Goal: Find specific page/section: Find specific page/section

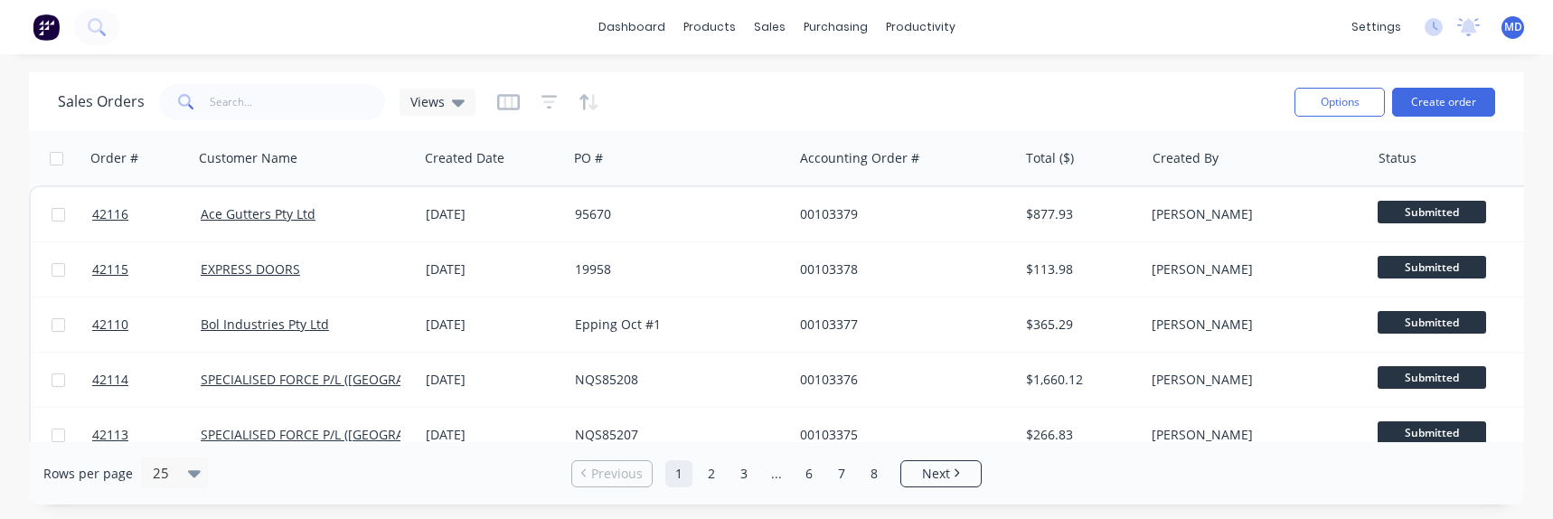
click at [894, 517] on div "dashboard products sales purchasing productivity dashboard products Product Cat…" at bounding box center [776, 259] width 1553 height 519
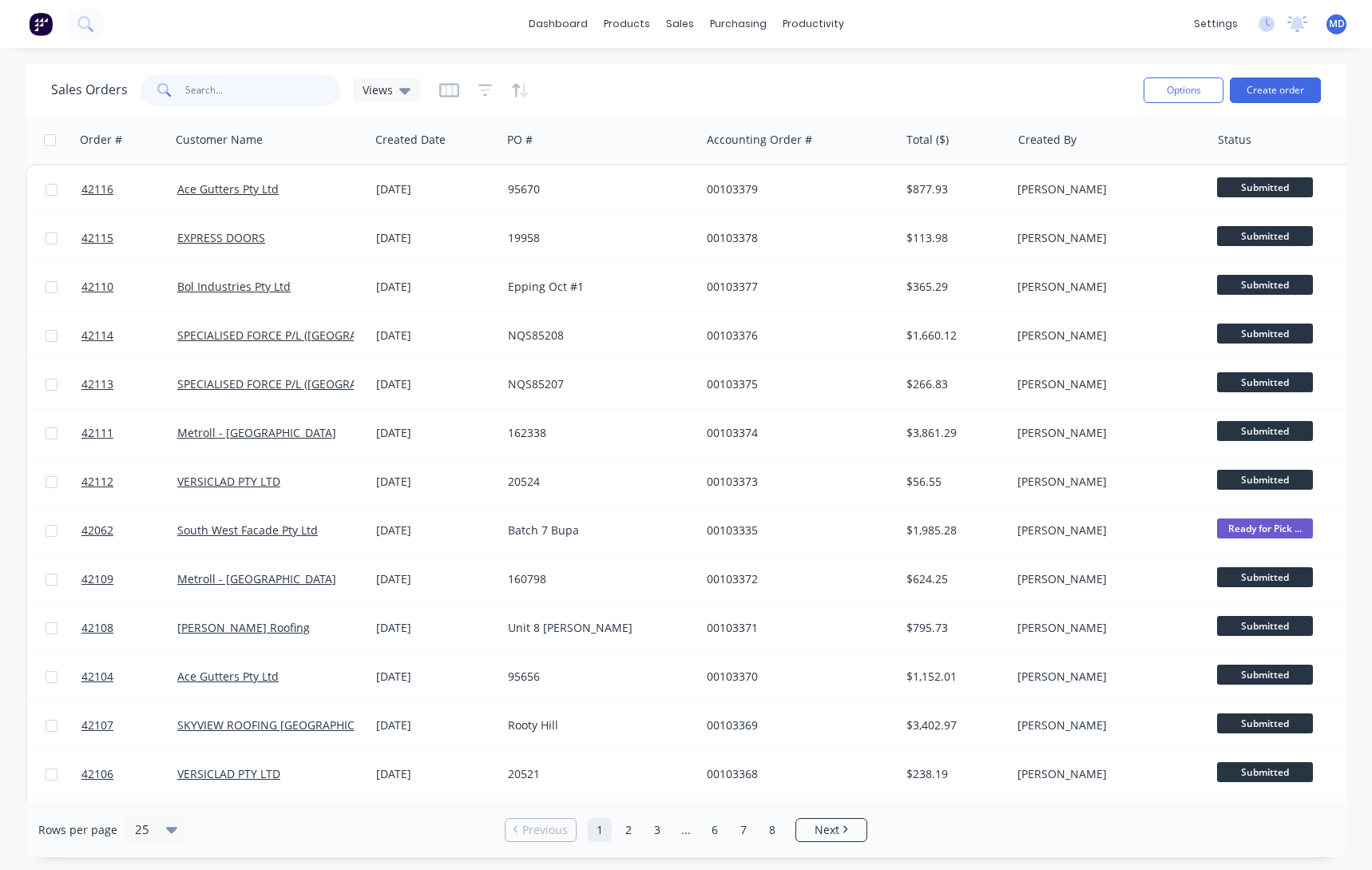
drag, startPoint x: 254, startPoint y: 79, endPoint x: 238, endPoint y: 79, distance: 16.0
click at [239, 74] on input "text" at bounding box center [263, 90] width 155 height 32
click at [219, 84] on input "text" at bounding box center [263, 90] width 155 height 32
click at [680, 13] on div "sales" at bounding box center [680, 24] width 44 height 24
click at [754, 72] on div "Sales Orders" at bounding box center [739, 77] width 65 height 14
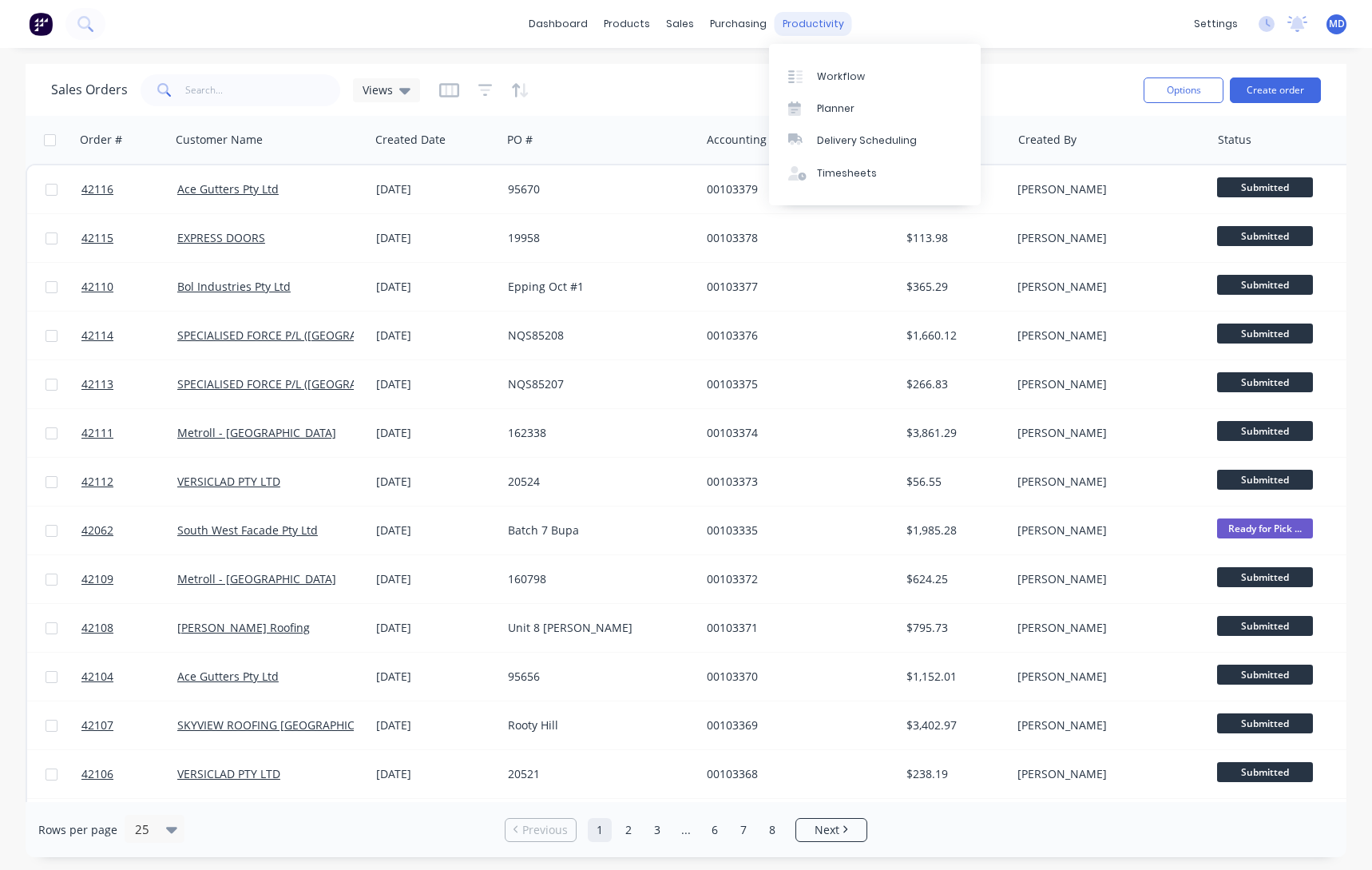
click at [800, 26] on div "productivity" at bounding box center [814, 24] width 78 height 24
click at [853, 80] on div "Workflow" at bounding box center [841, 77] width 48 height 14
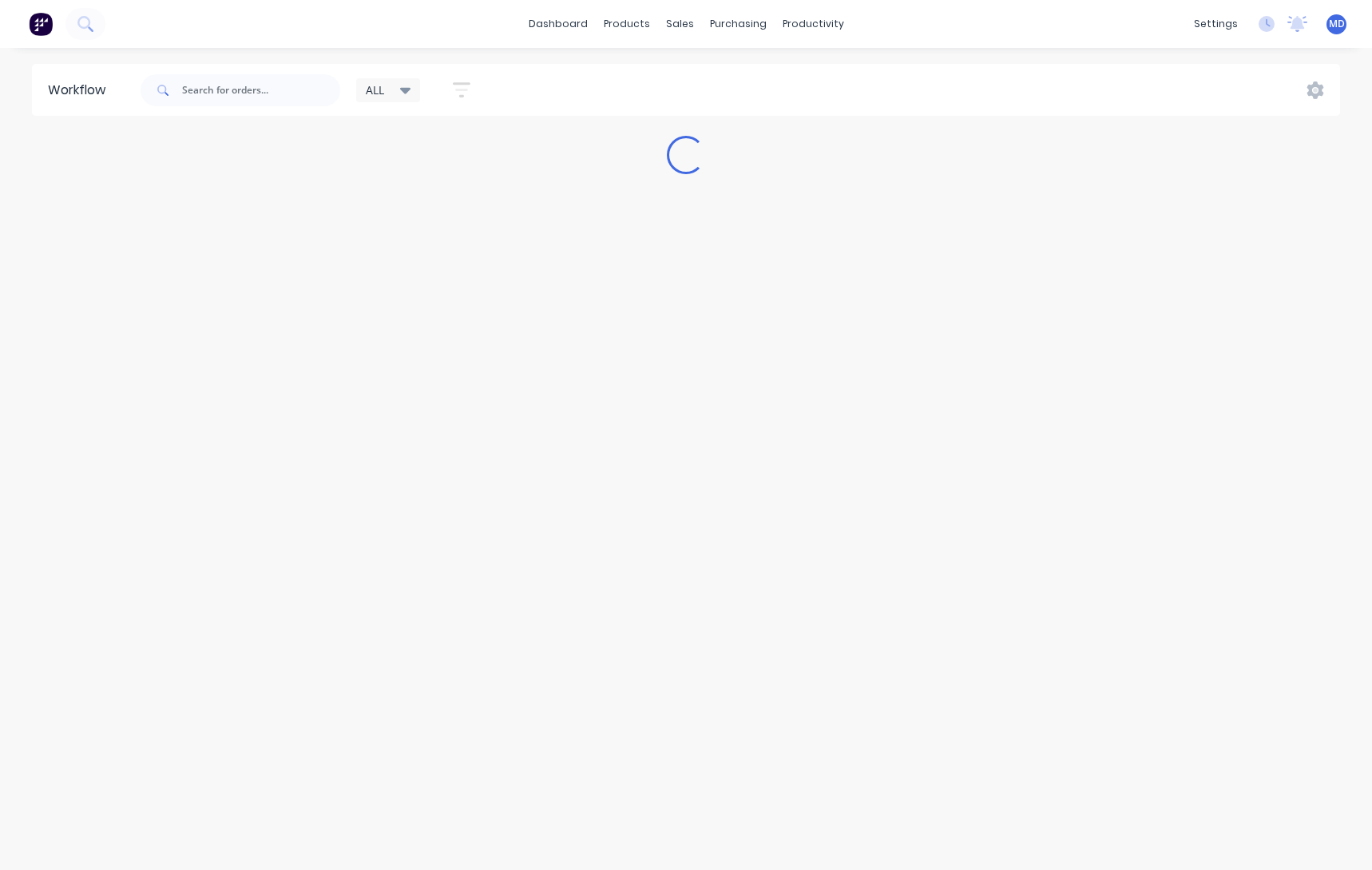
click at [406, 95] on icon at bounding box center [406, 90] width 11 height 18
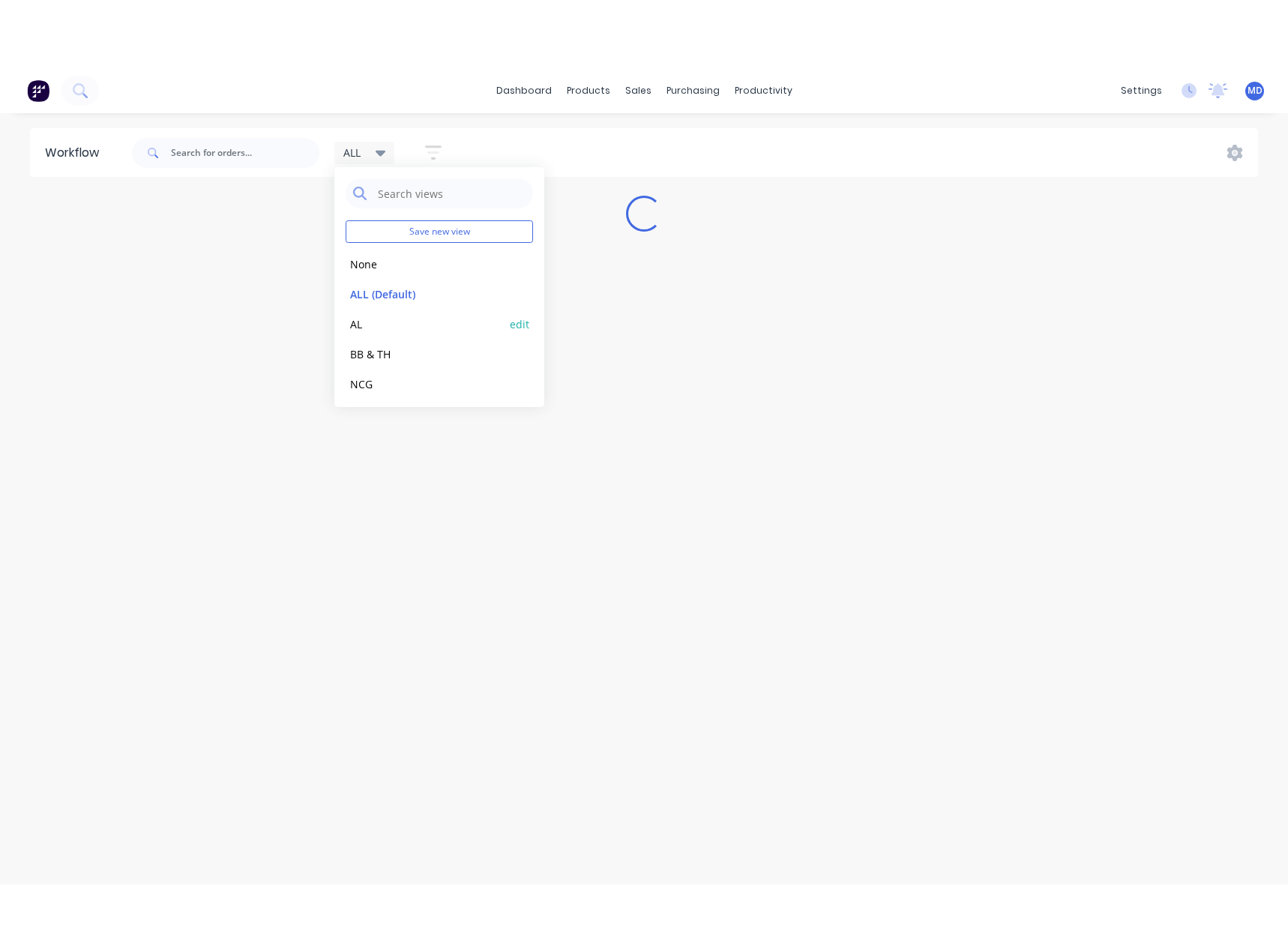
scroll to position [63, 0]
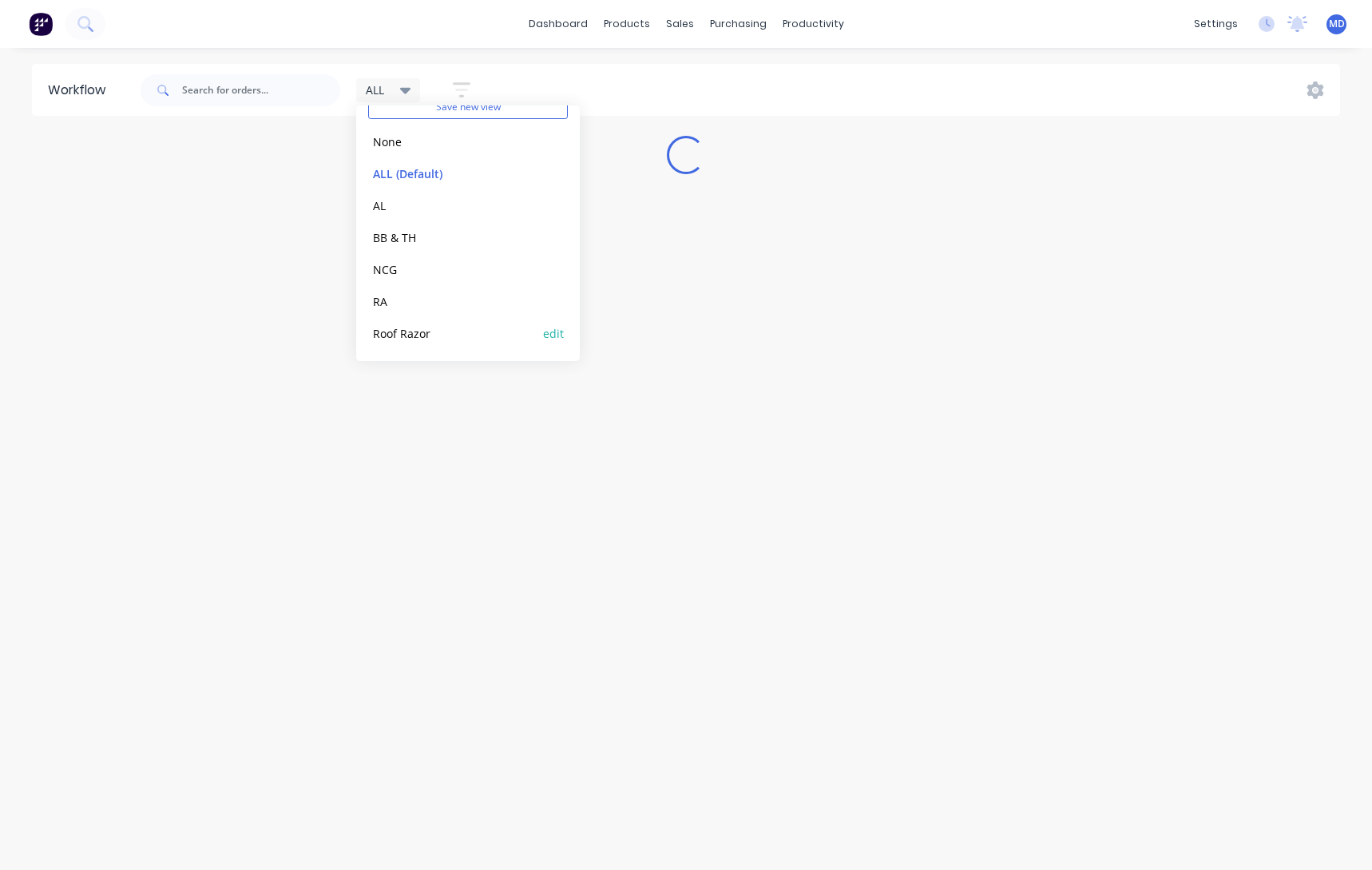
click at [419, 334] on button "Roof Razor" at bounding box center [453, 333] width 171 height 19
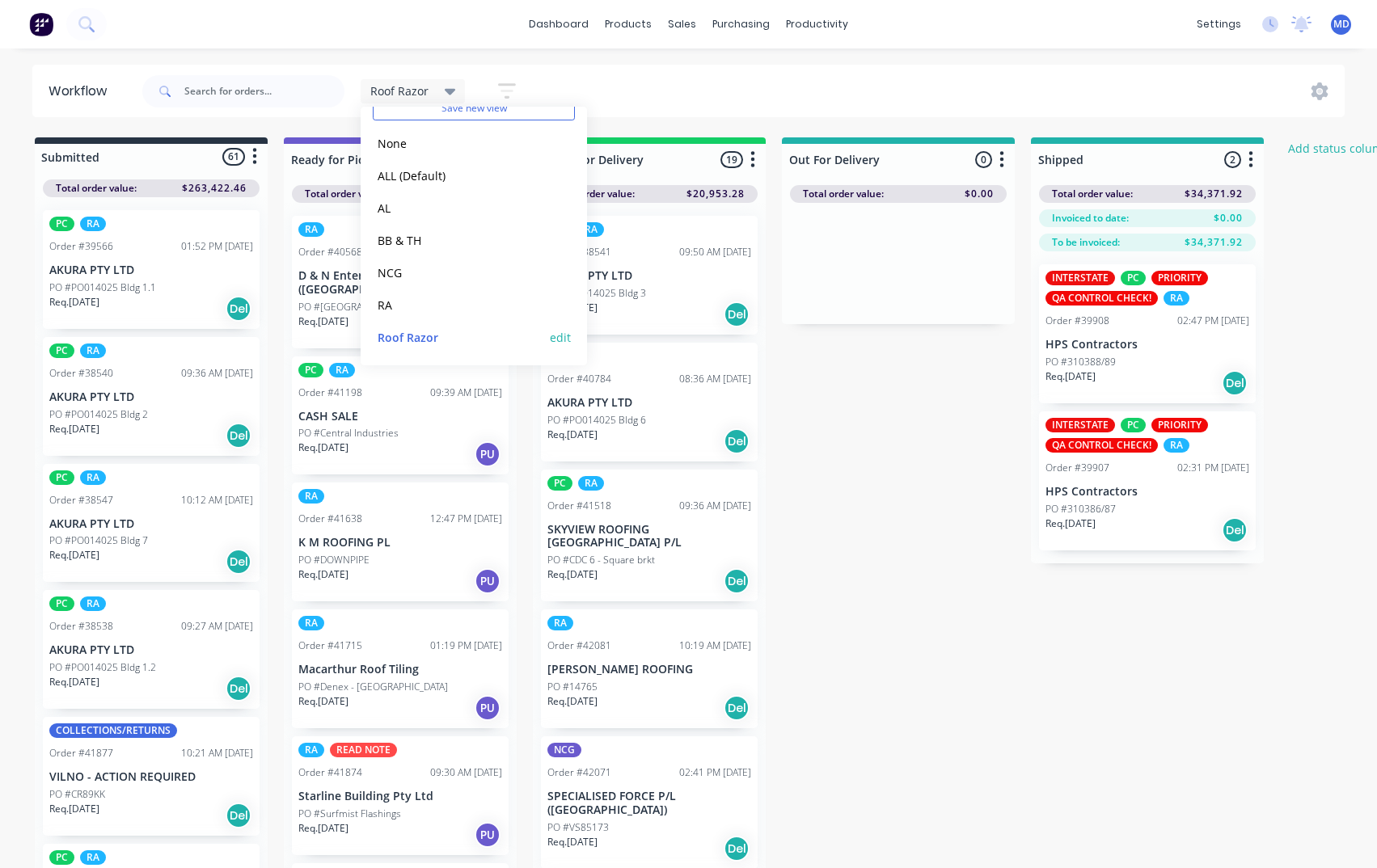
click at [412, 334] on button "Roof Razor" at bounding box center [459, 337] width 173 height 19
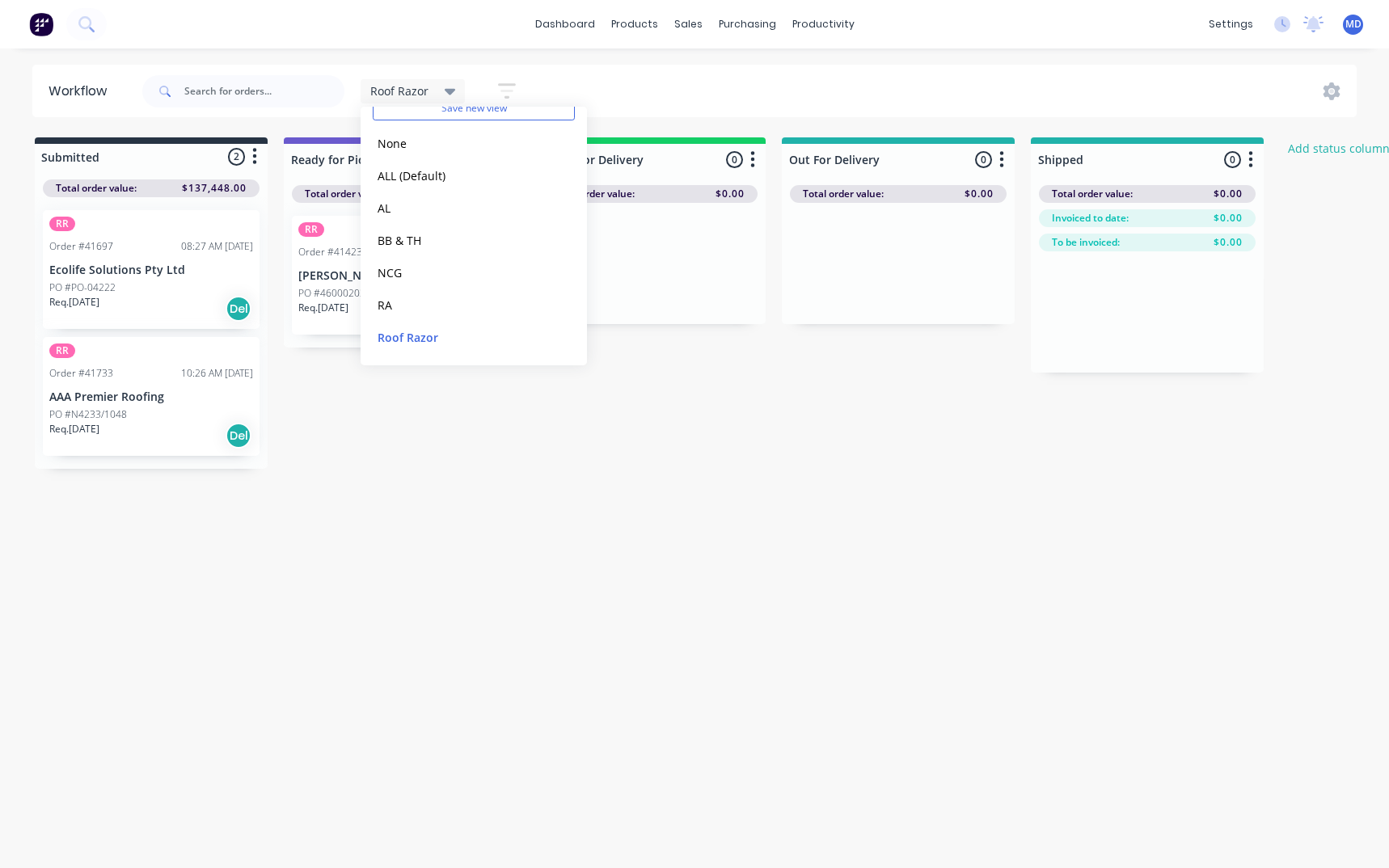
click at [464, 463] on div "Workflow Roof Razor Save new view None edit ALL (Default) edit AL edit BB & TH …" at bounding box center [694, 450] width 1389 height 771
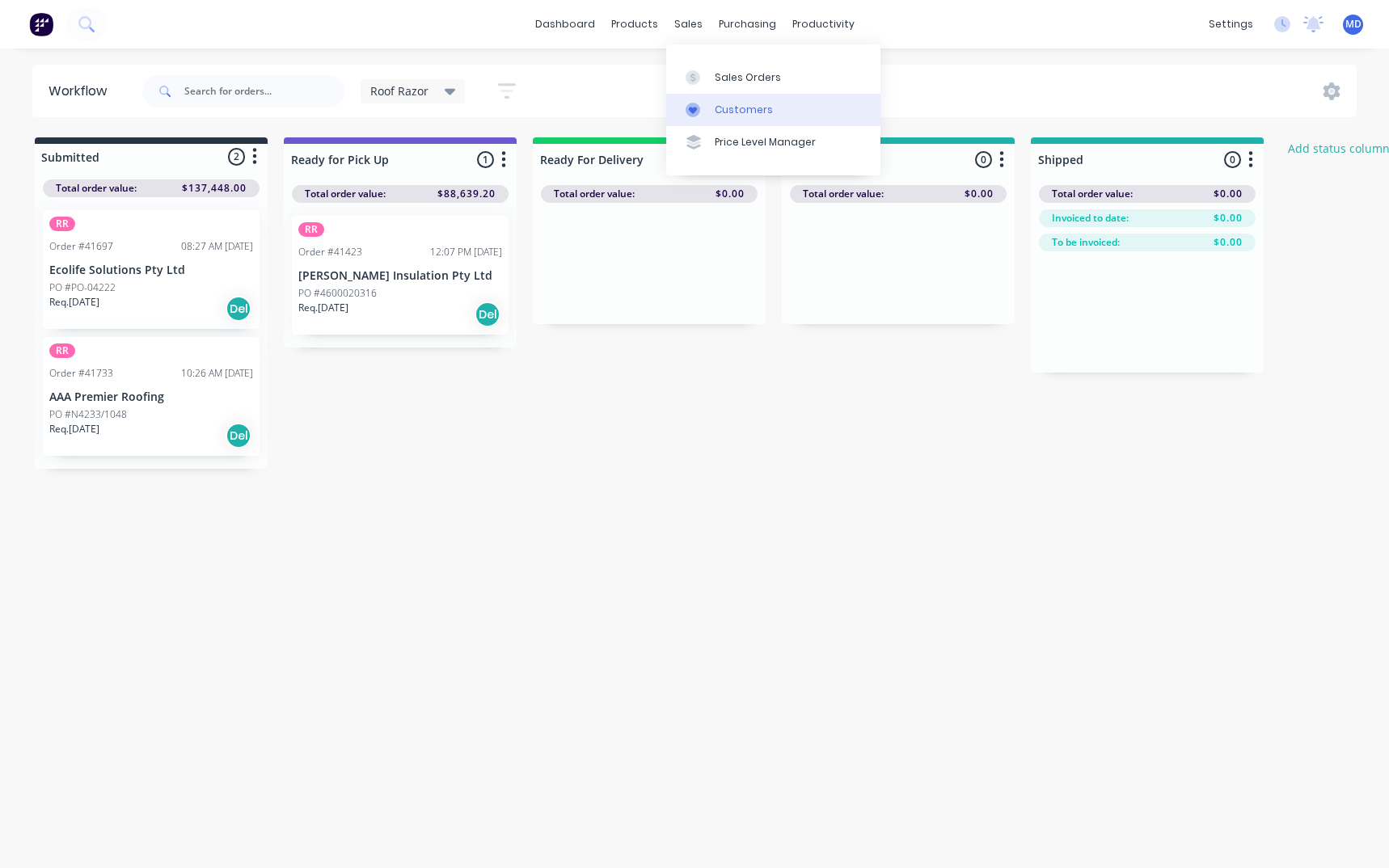
click at [751, 107] on div "Customers" at bounding box center [743, 110] width 58 height 14
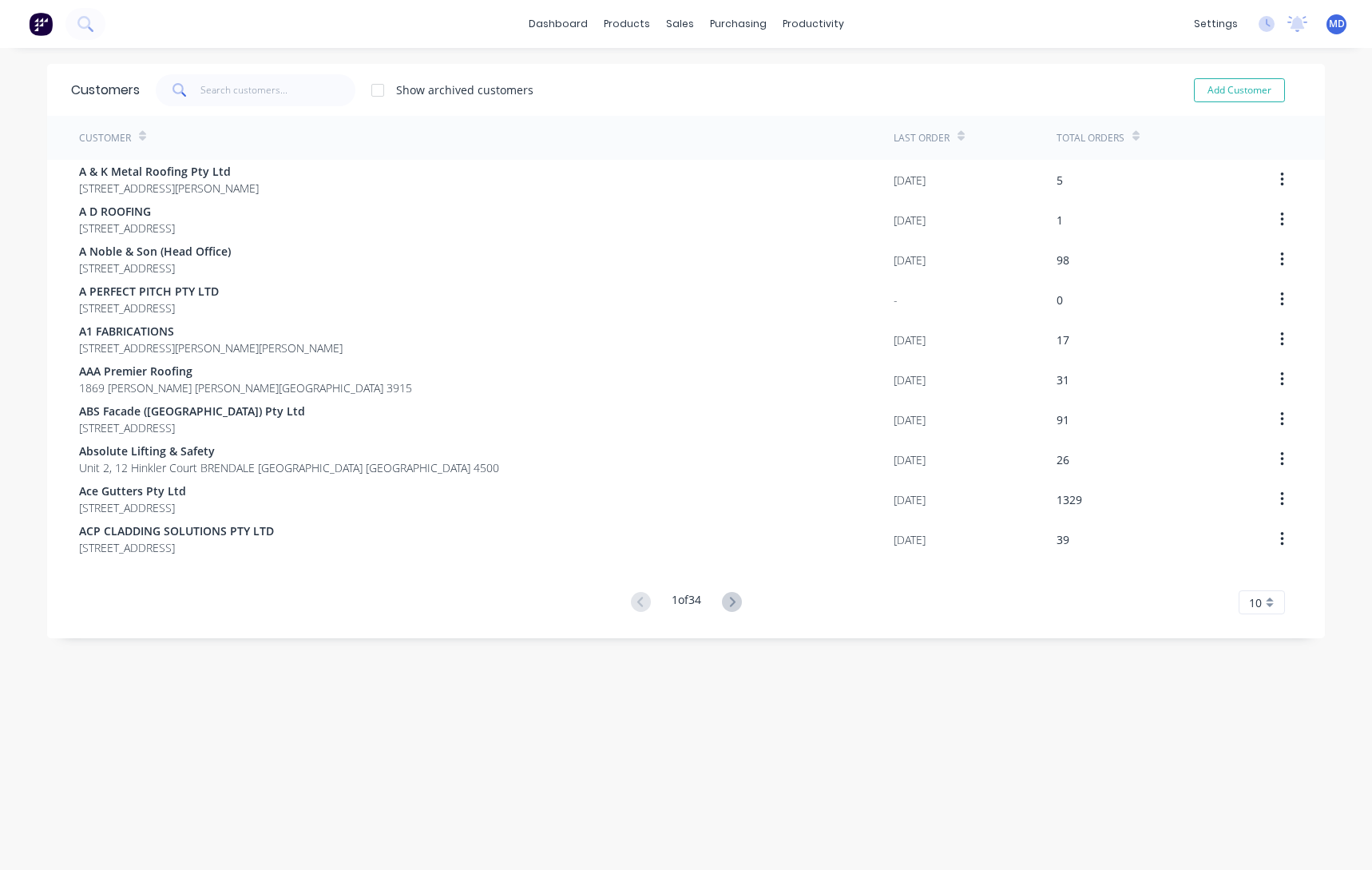
click at [1317, 458] on div "Customers Show archived customers Add Customer Customer Last Order Total Orders…" at bounding box center [686, 474] width 1278 height 821
click at [1292, 458] on div "Customers Show archived customers Add Customer Customer Last Order Total Orders…" at bounding box center [686, 474] width 1278 height 821
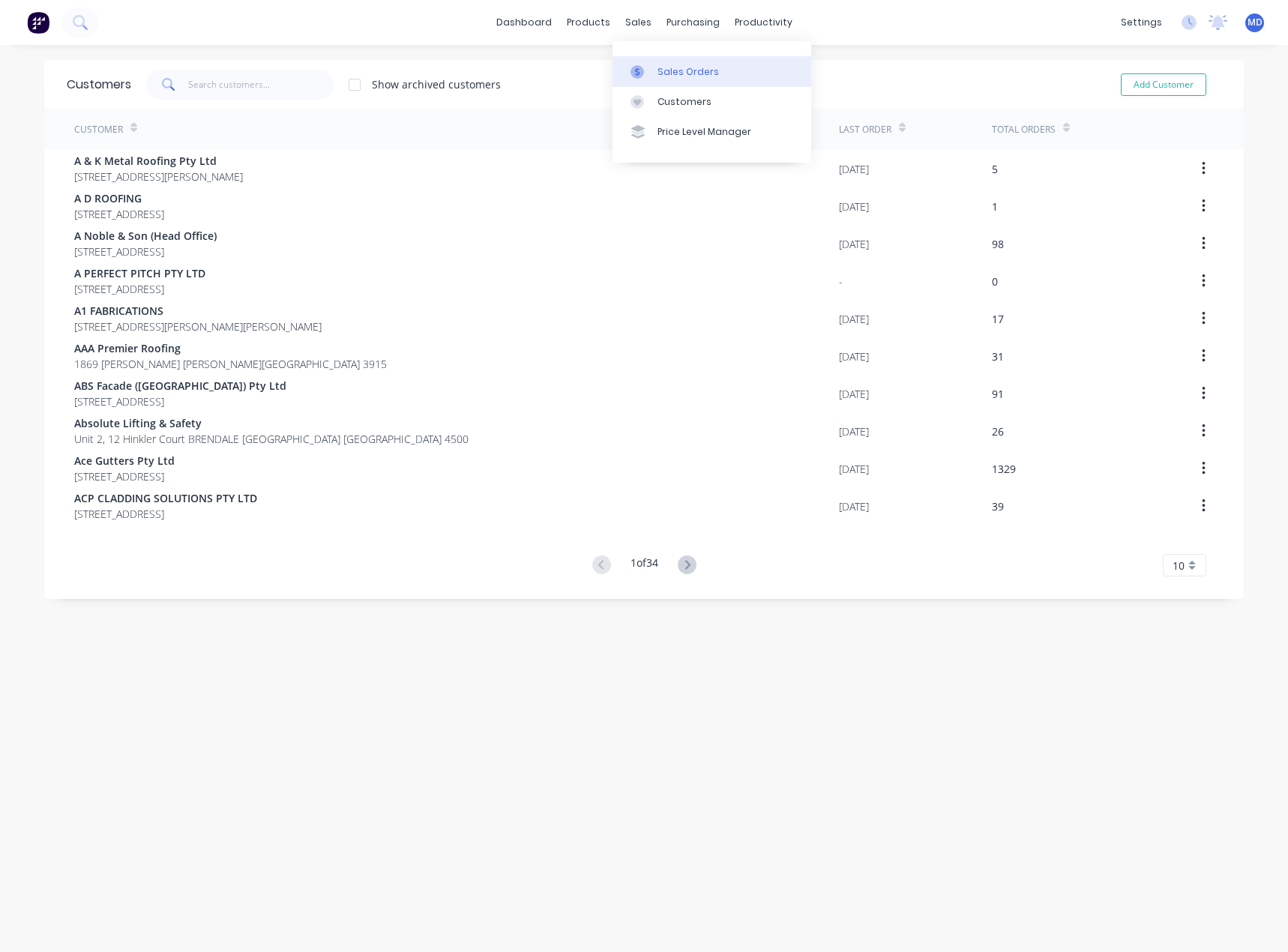
click at [693, 66] on div "Sales Orders" at bounding box center [688, 72] width 61 height 13
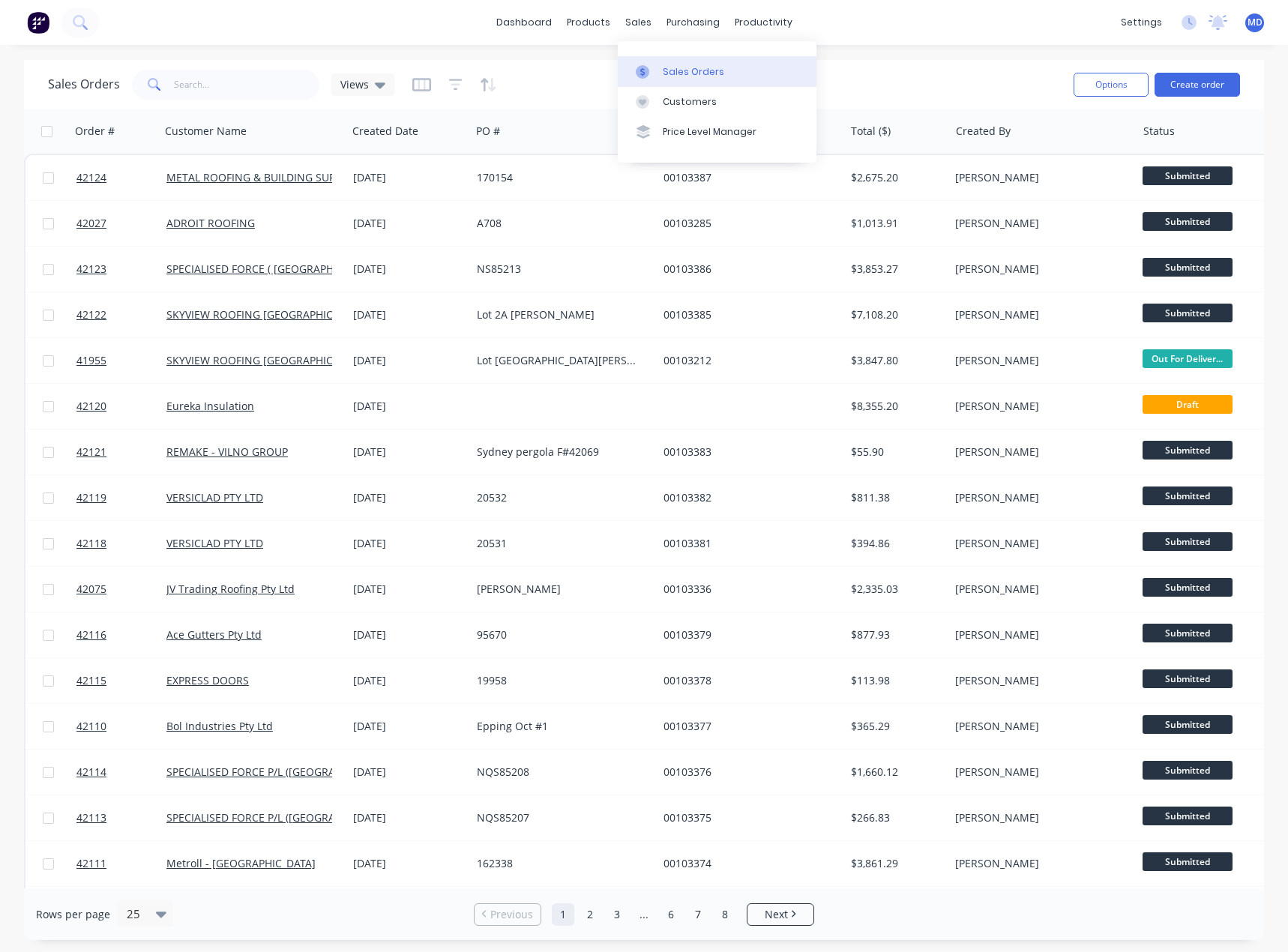
click at [687, 66] on div "Sales Orders" at bounding box center [693, 72] width 61 height 13
click at [357, 81] on span "Views" at bounding box center [355, 84] width 28 height 16
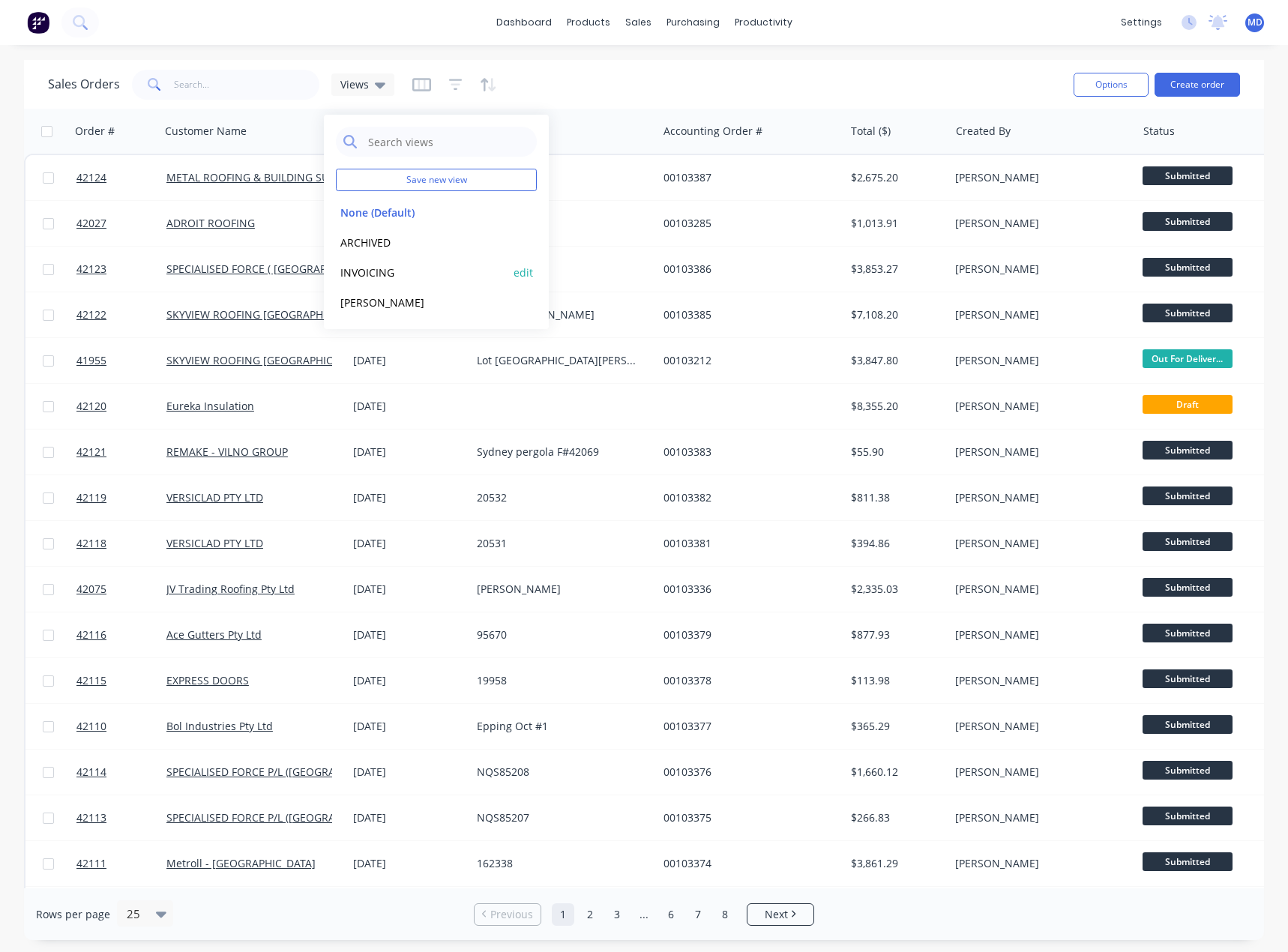
click at [374, 270] on button "INVOICING" at bounding box center [421, 272] width 171 height 17
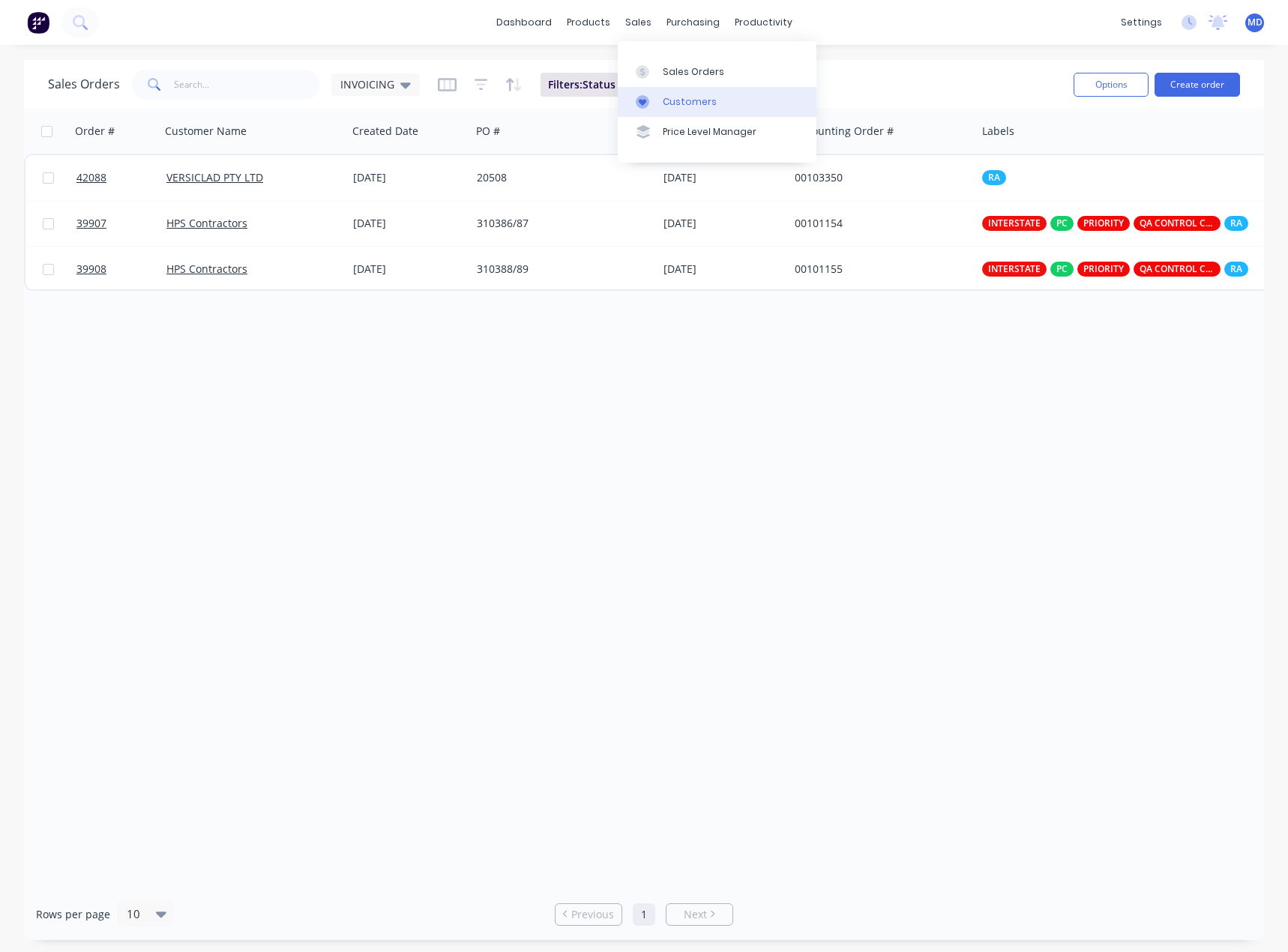
click at [715, 103] on link "Customers" at bounding box center [717, 102] width 199 height 30
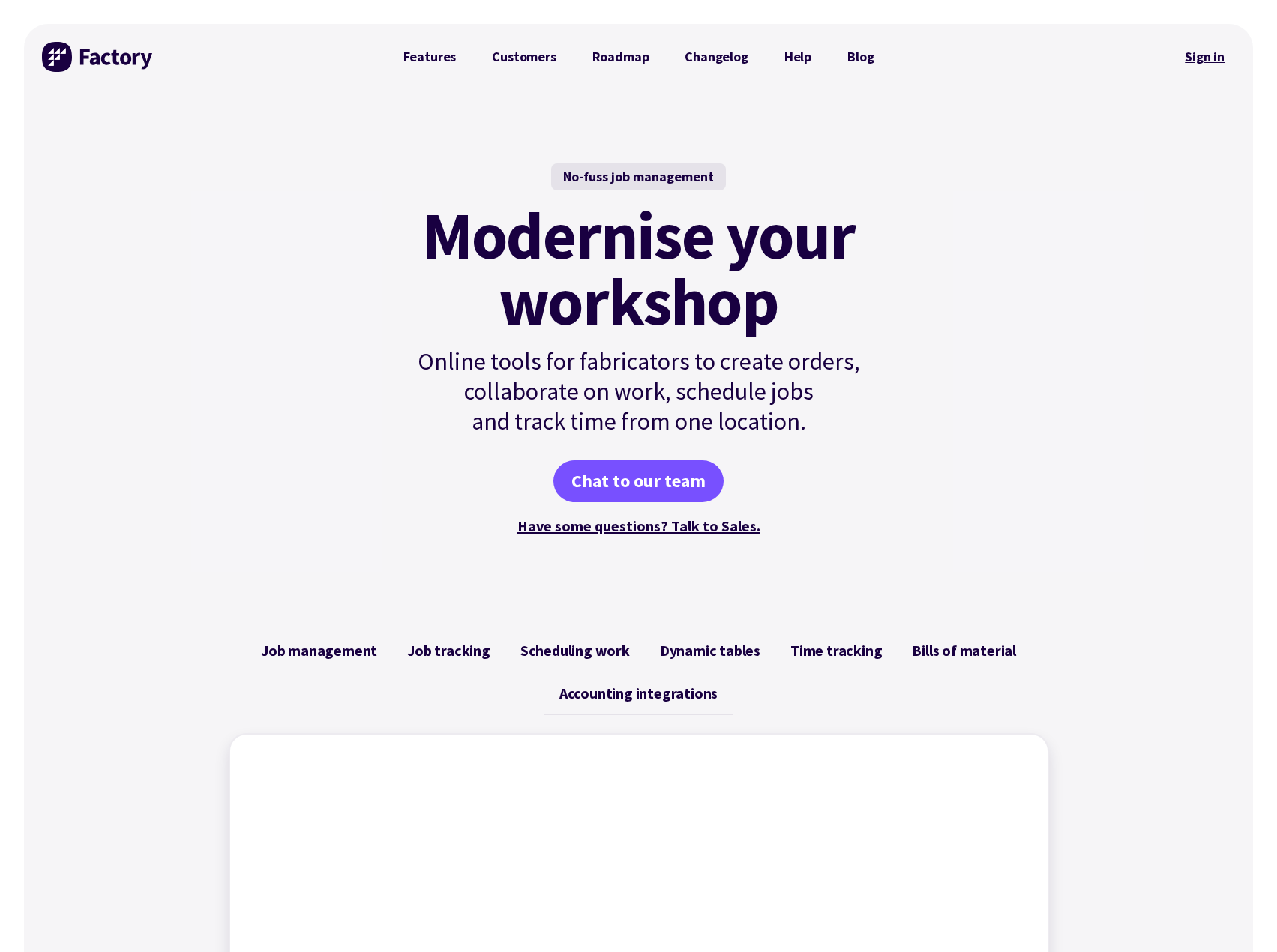
click at [1211, 59] on link "Sign in" at bounding box center [1204, 57] width 61 height 35
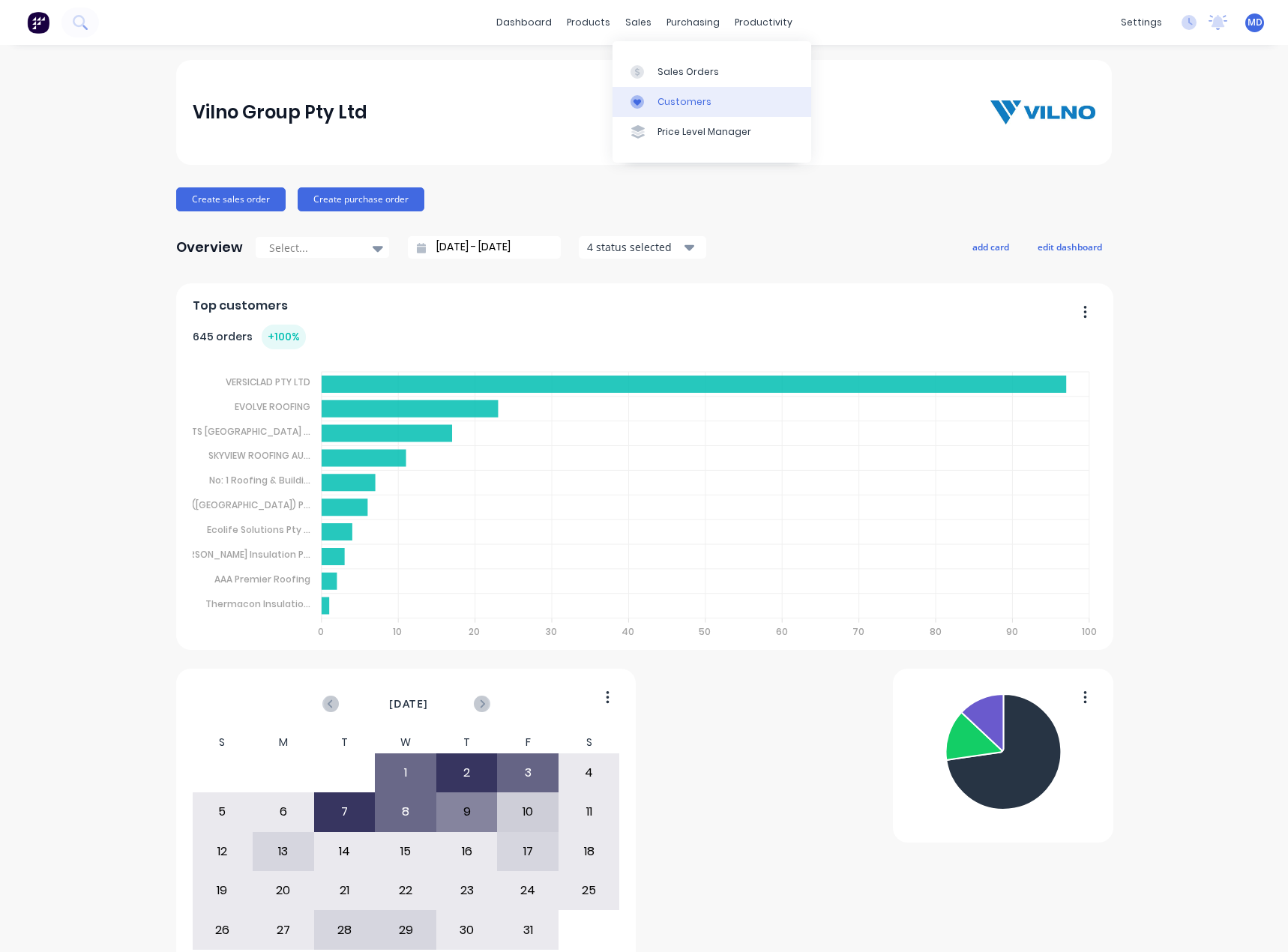
drag, startPoint x: 676, startPoint y: 98, endPoint x: 661, endPoint y: 102, distance: 15.5
click at [677, 98] on div "Customers" at bounding box center [684, 102] width 54 height 13
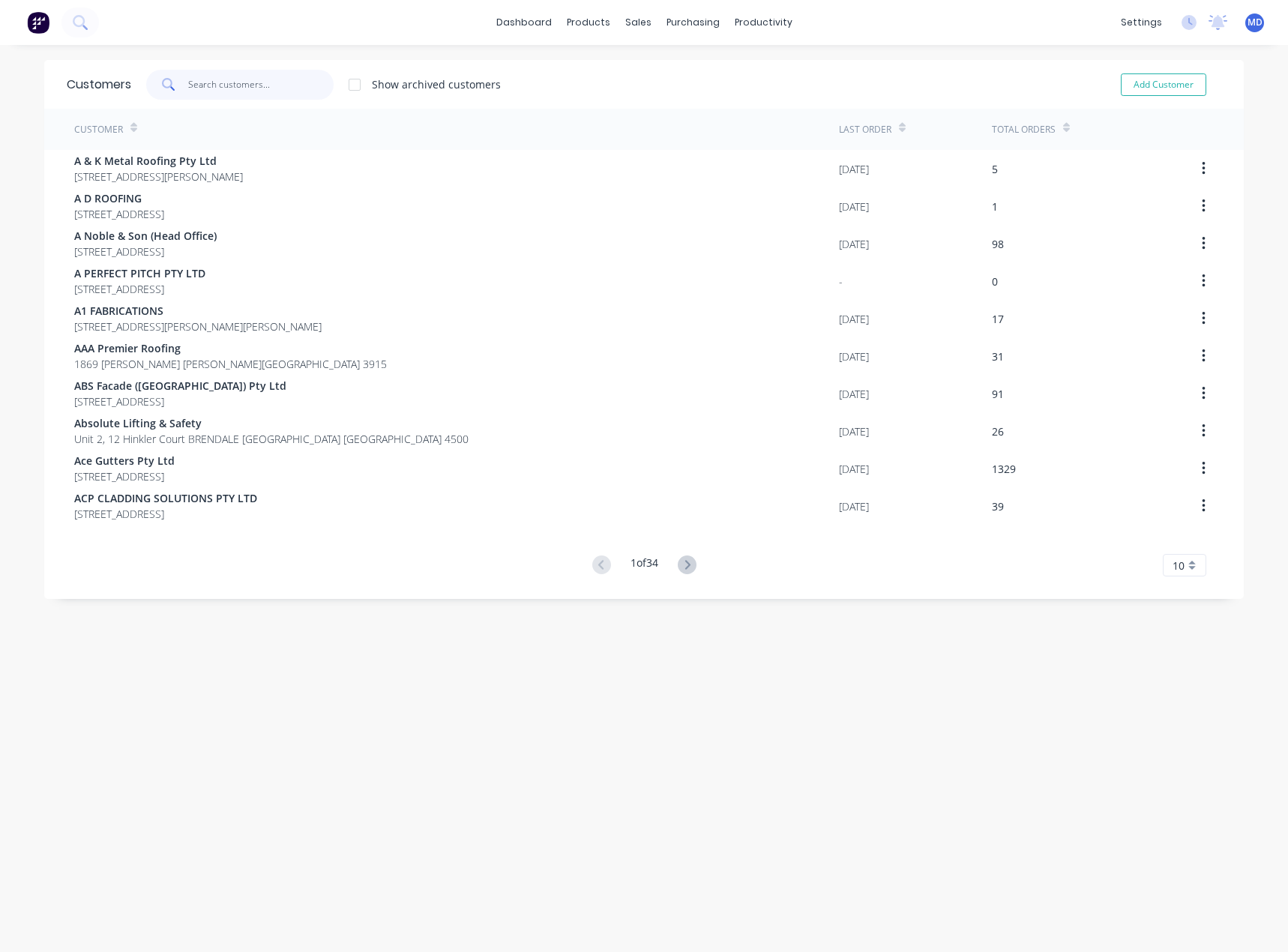
click at [235, 85] on input "text" at bounding box center [261, 85] width 146 height 30
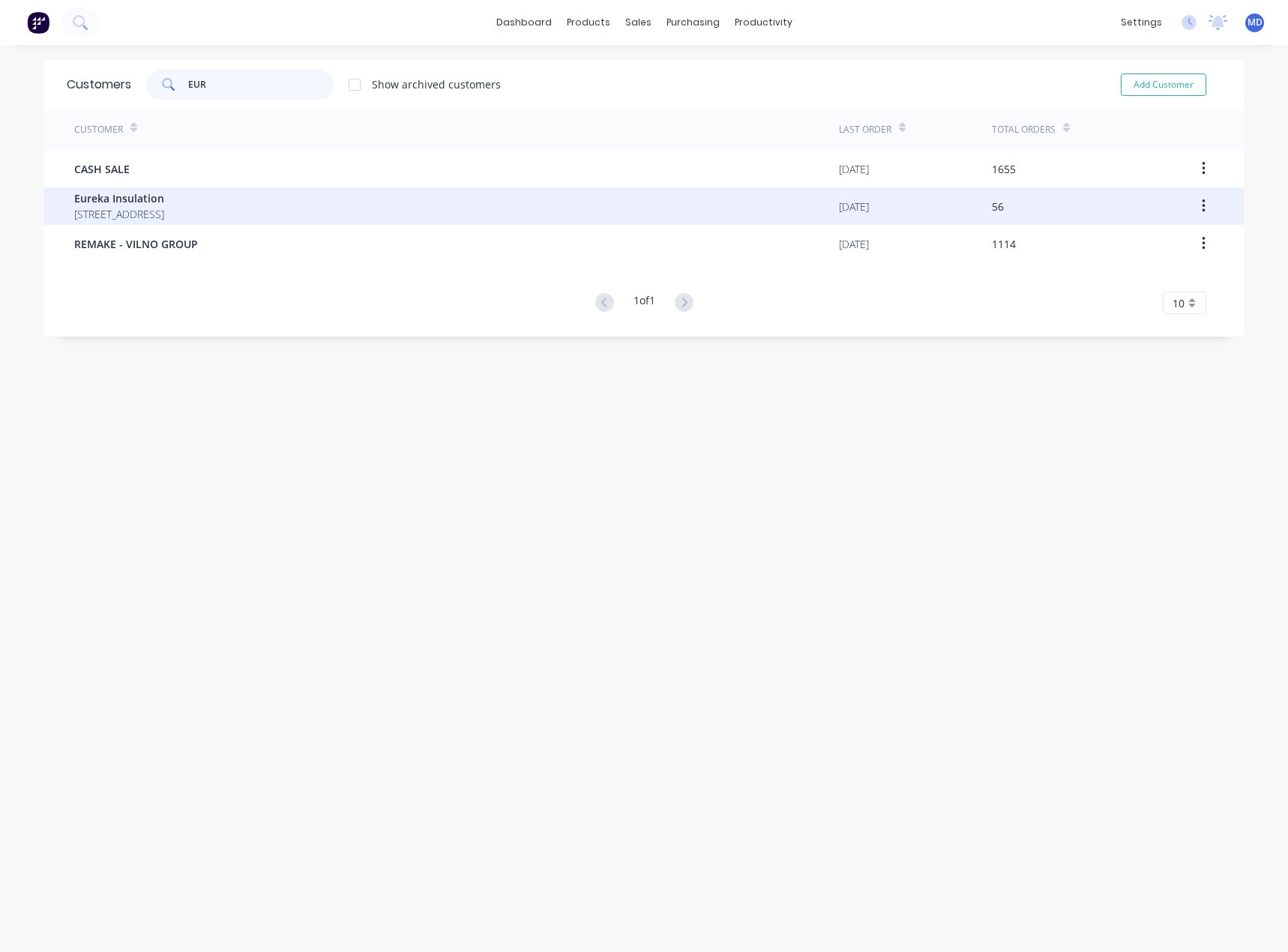
type input "EUR"
click at [163, 216] on span "[STREET_ADDRESS]" at bounding box center [119, 214] width 90 height 16
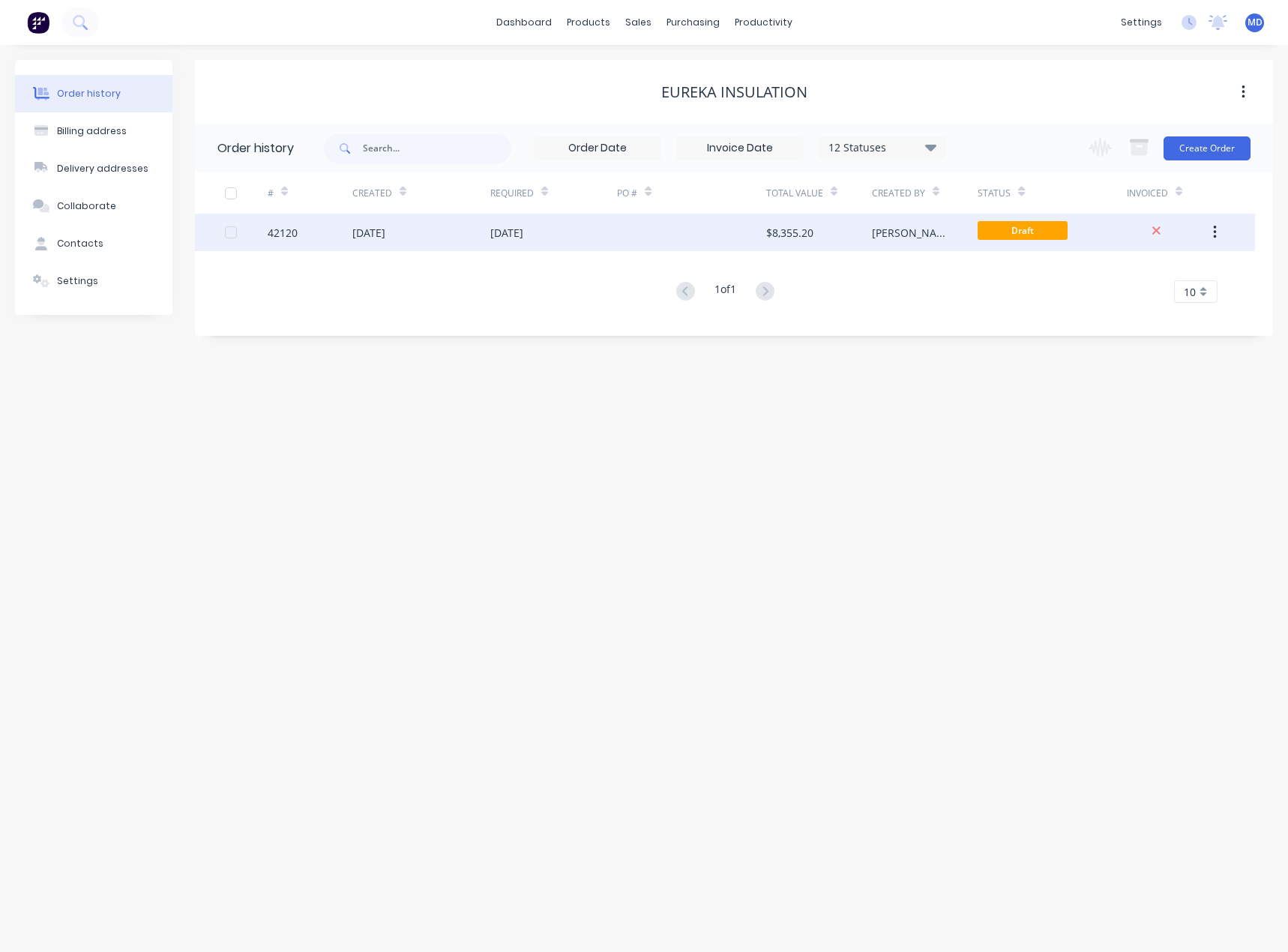
click at [639, 236] on div at bounding box center [691, 232] width 148 height 37
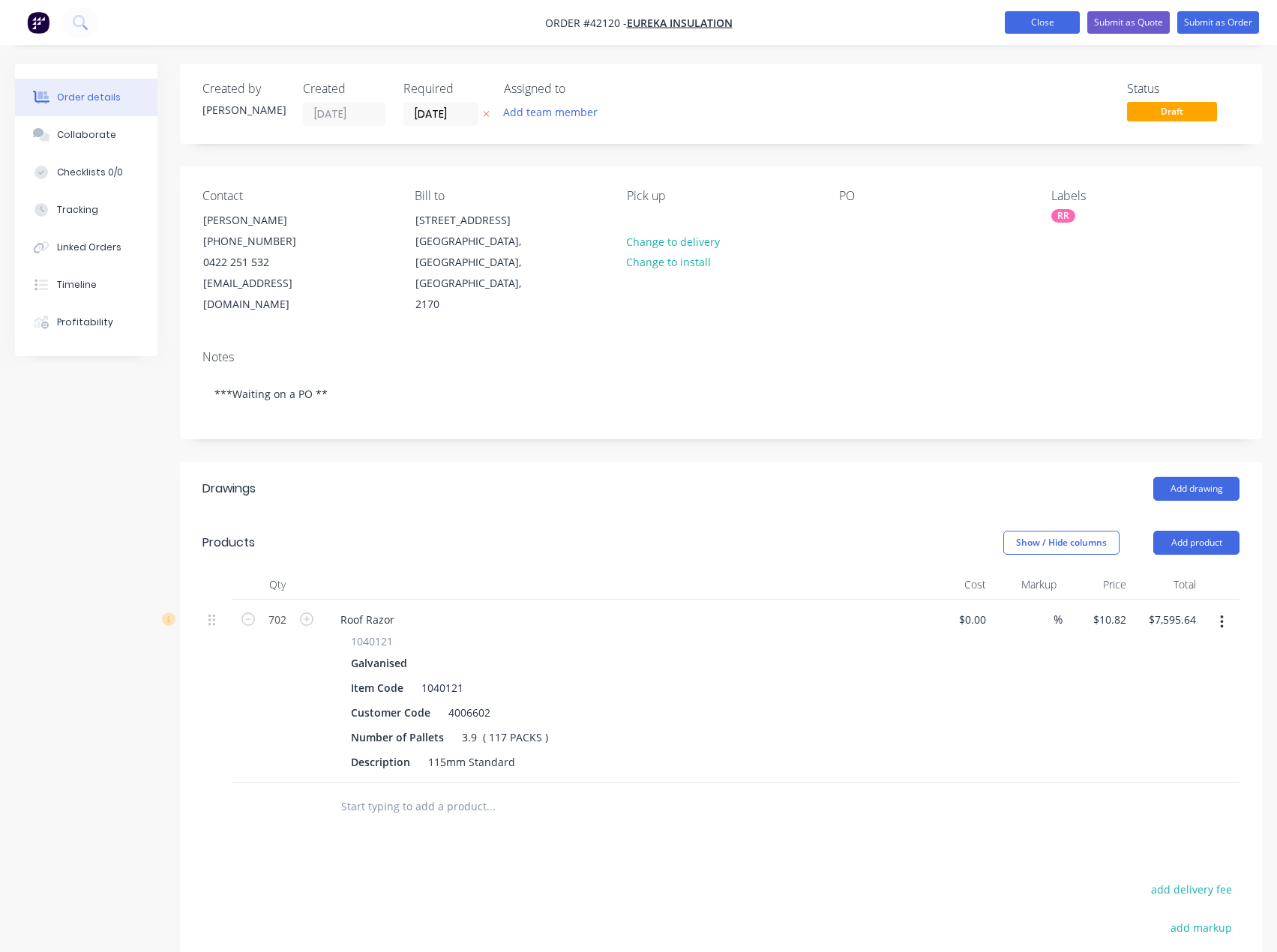
click at [1038, 21] on button "Close" at bounding box center [1042, 22] width 75 height 22
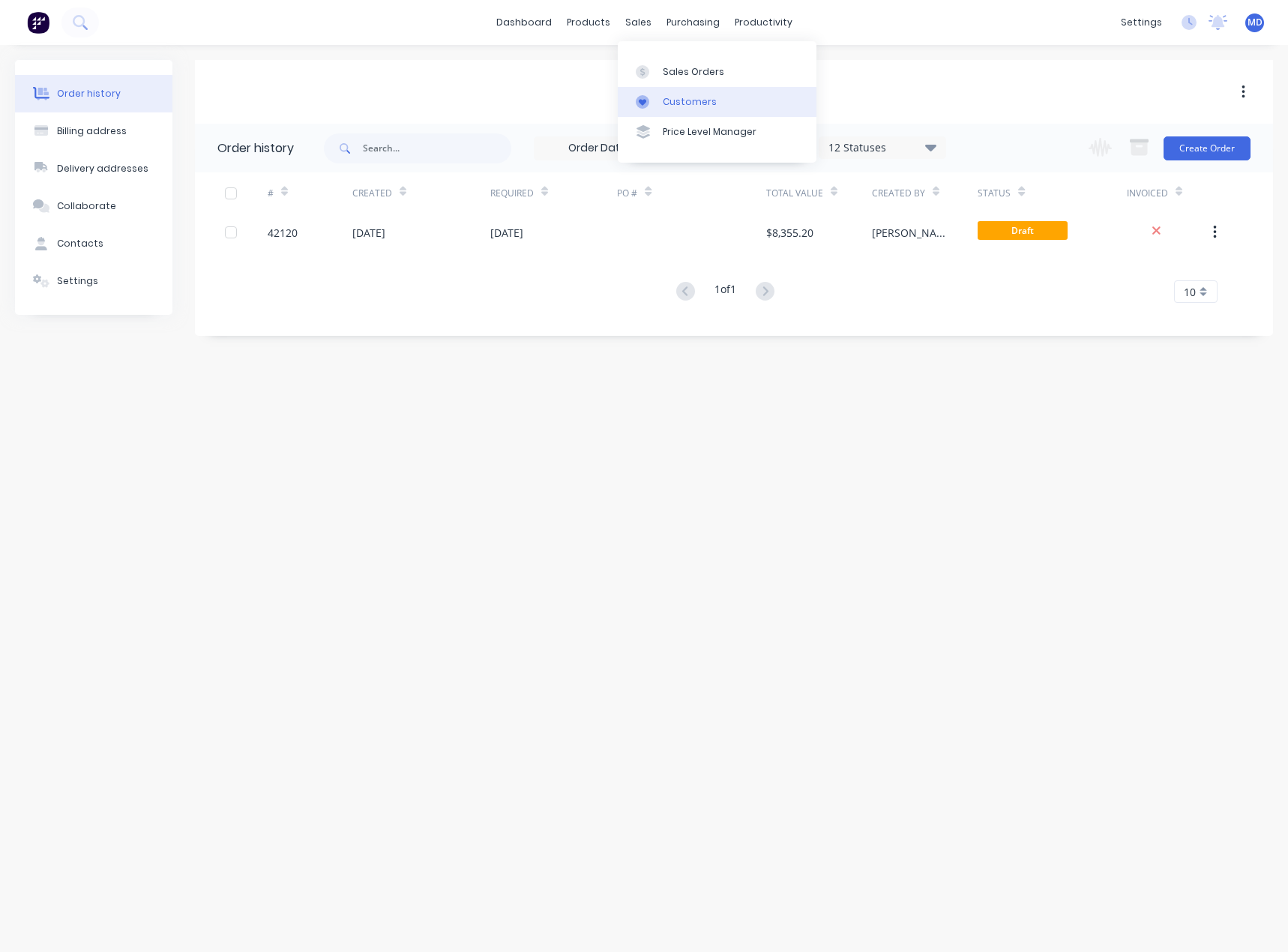
click at [684, 96] on div "Customers" at bounding box center [689, 102] width 54 height 13
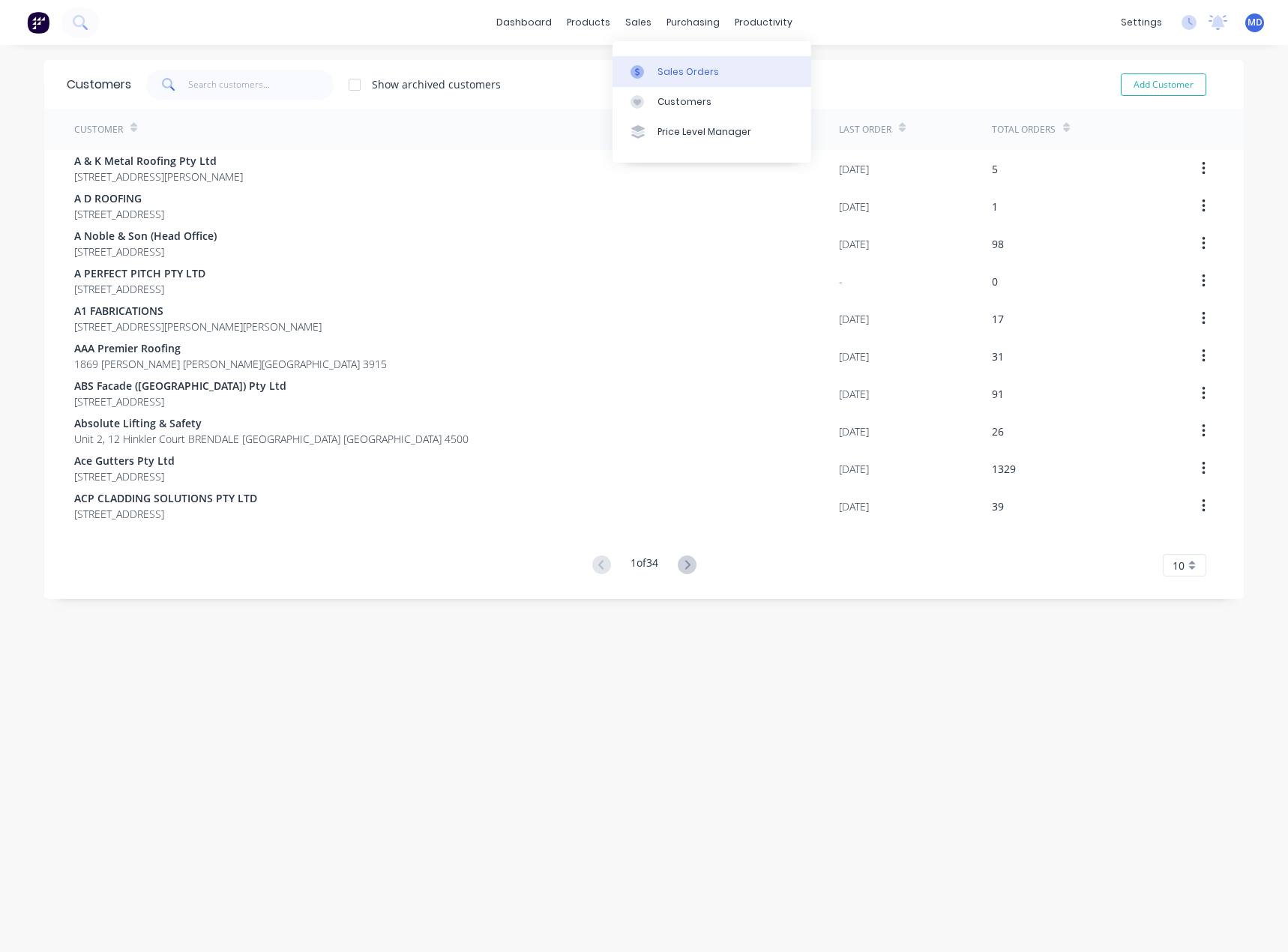
click at [688, 71] on div "Sales Orders" at bounding box center [688, 72] width 61 height 13
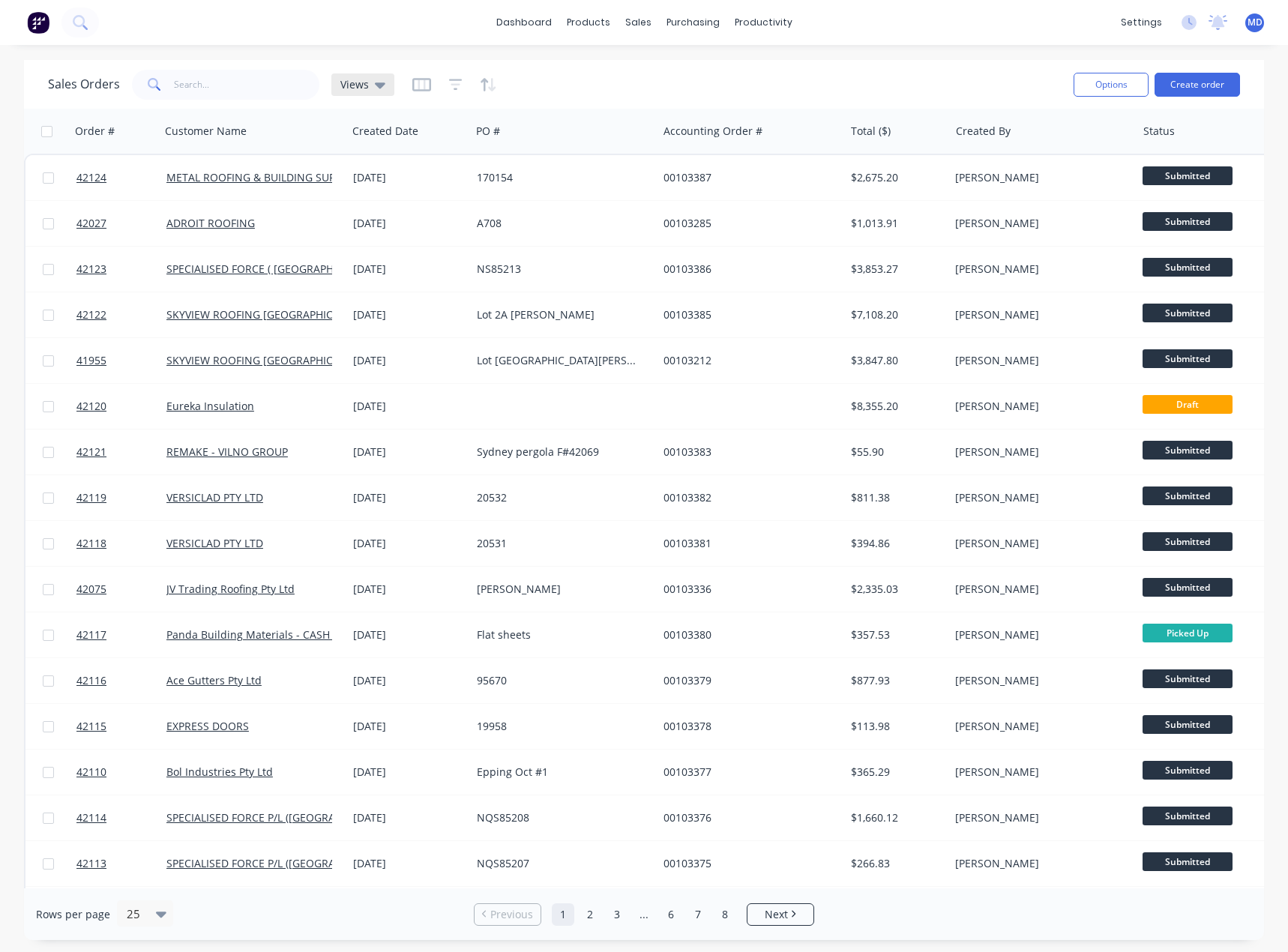
click at [377, 84] on icon at bounding box center [380, 85] width 11 height 6
click at [373, 272] on button "INVOICING" at bounding box center [421, 272] width 171 height 17
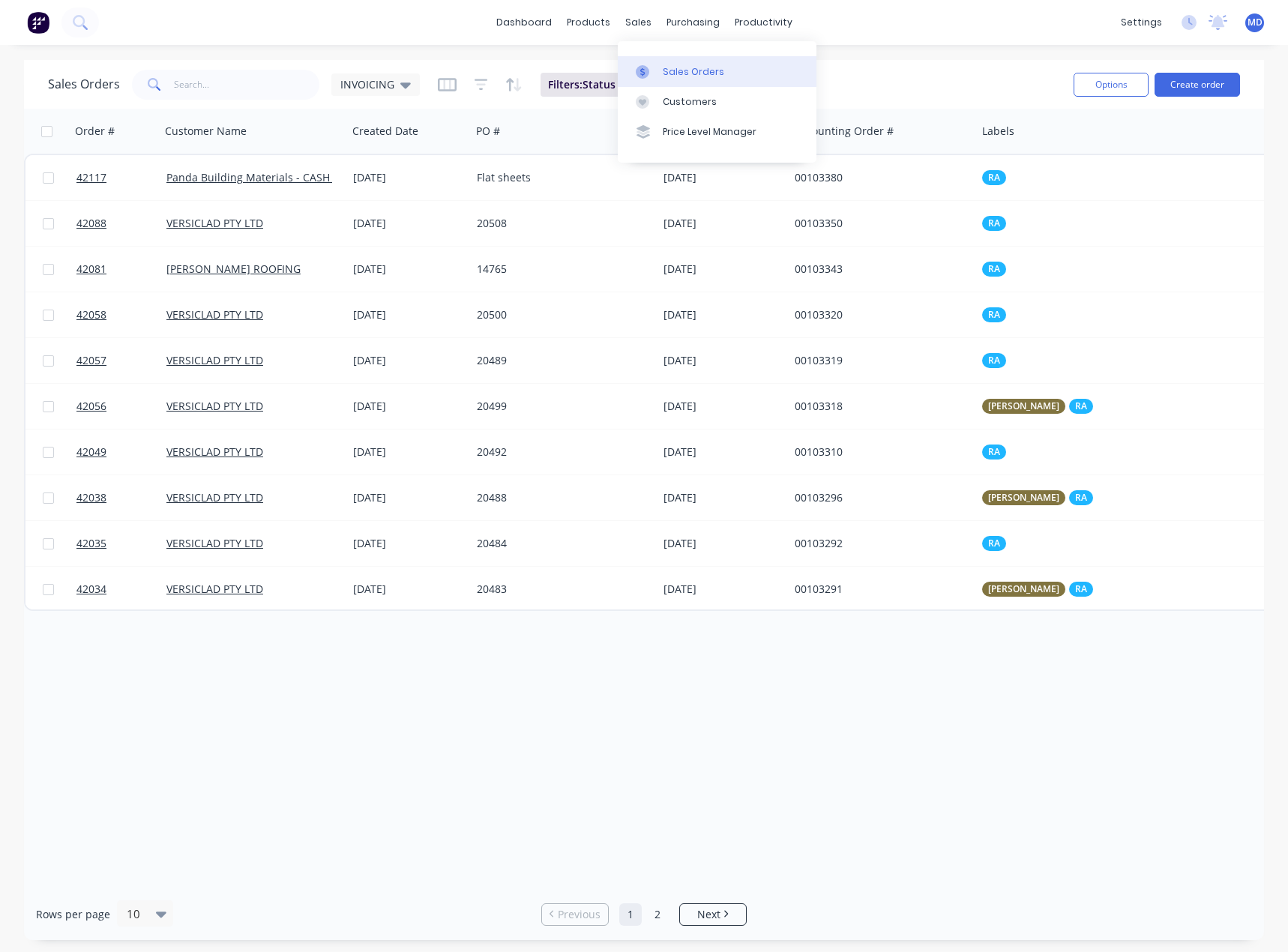
click at [705, 74] on div "Sales Orders" at bounding box center [693, 72] width 61 height 13
click at [377, 75] on div "INVOICING" at bounding box center [376, 85] width 89 height 22
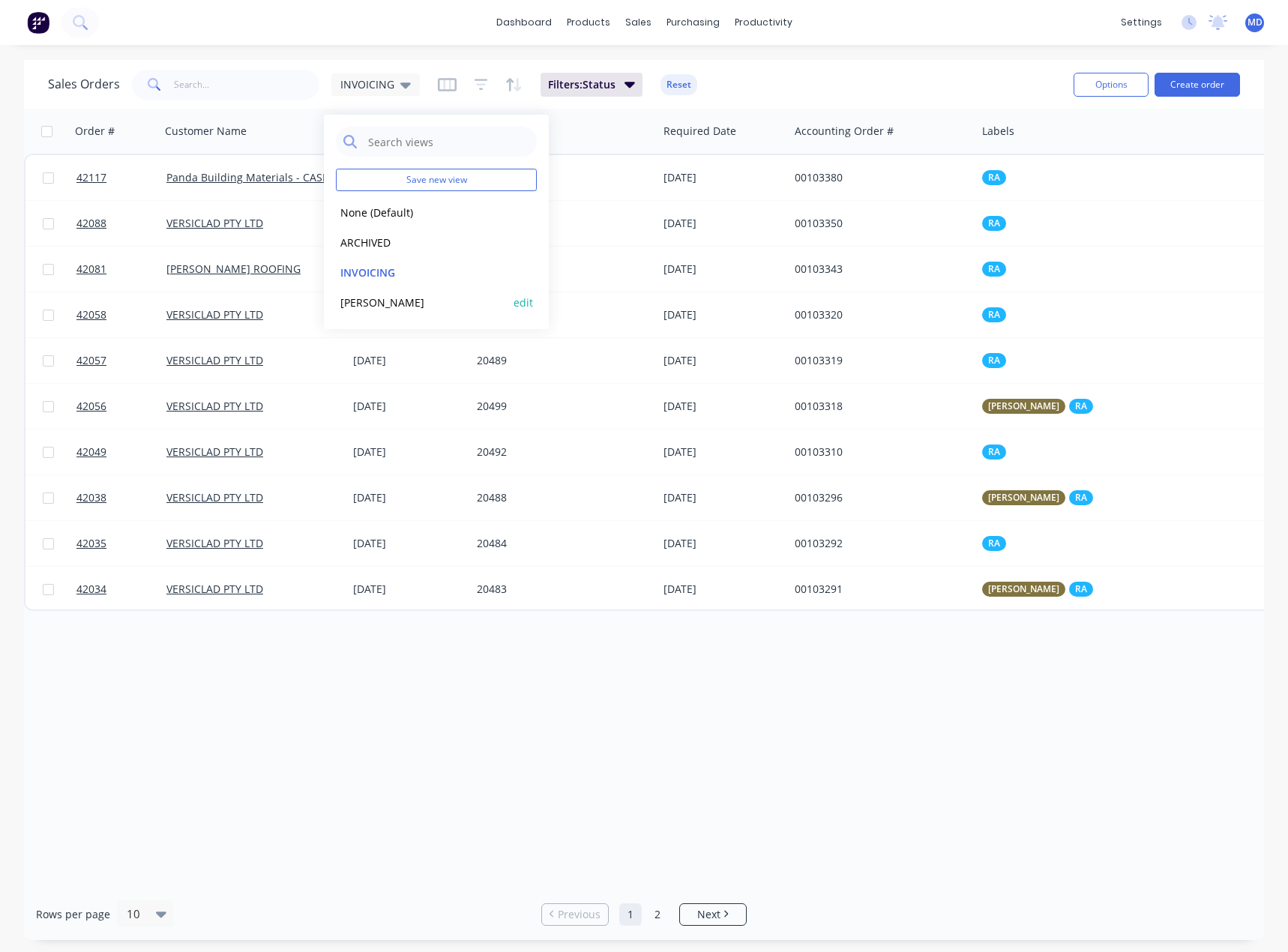
click at [355, 302] on button "[PERSON_NAME]" at bounding box center [421, 302] width 171 height 17
